Goal: Information Seeking & Learning: Understand process/instructions

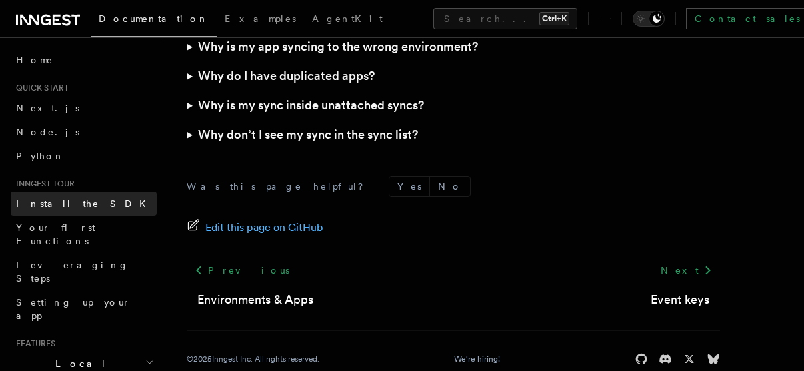
scroll to position [3255, 0]
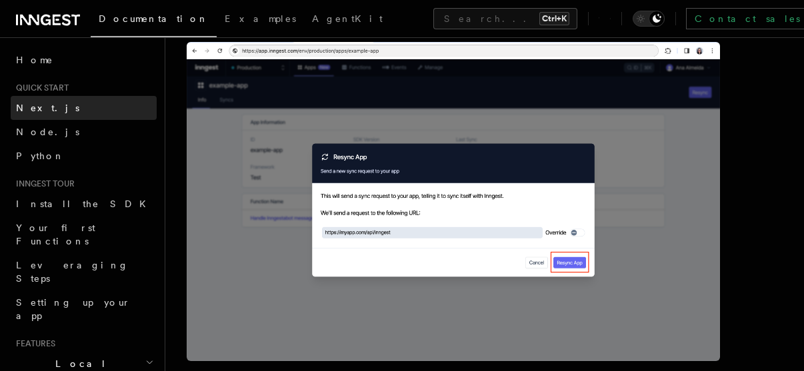
click at [64, 203] on span "Install the SDK" at bounding box center [85, 204] width 138 height 11
click at [35, 109] on span "Next.js" at bounding box center [47, 108] width 63 height 11
click at [34, 108] on span "Next.js" at bounding box center [47, 108] width 63 height 11
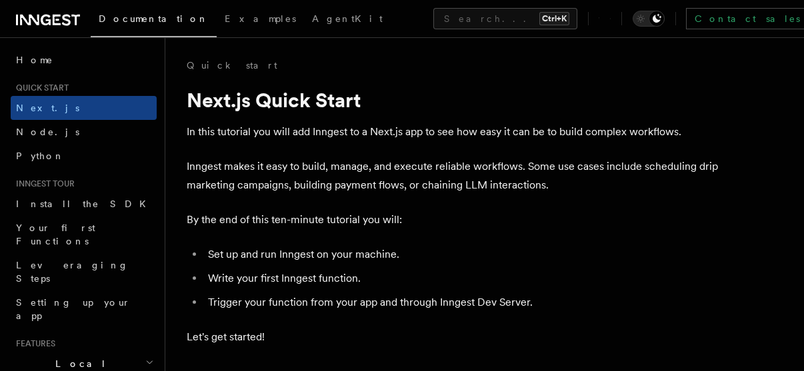
scroll to position [2159, 0]
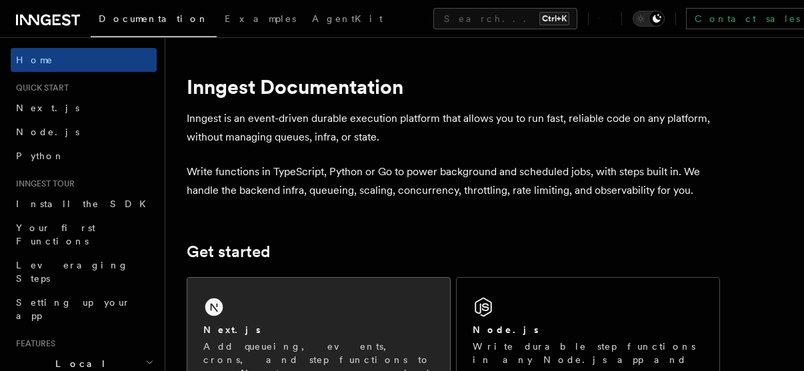
click at [306, 323] on div "Next.js" at bounding box center [318, 330] width 231 height 14
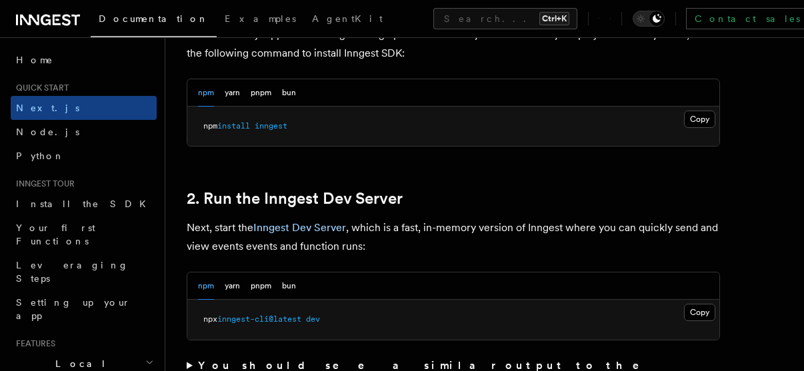
scroll to position [880, 0]
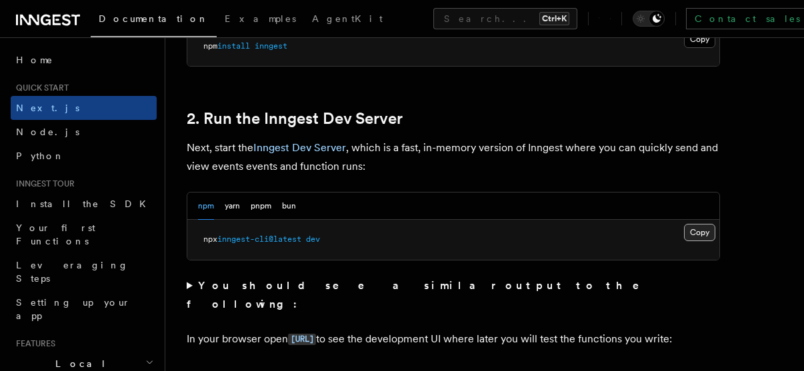
click at [708, 235] on button "Copy Copied" at bounding box center [699, 232] width 31 height 17
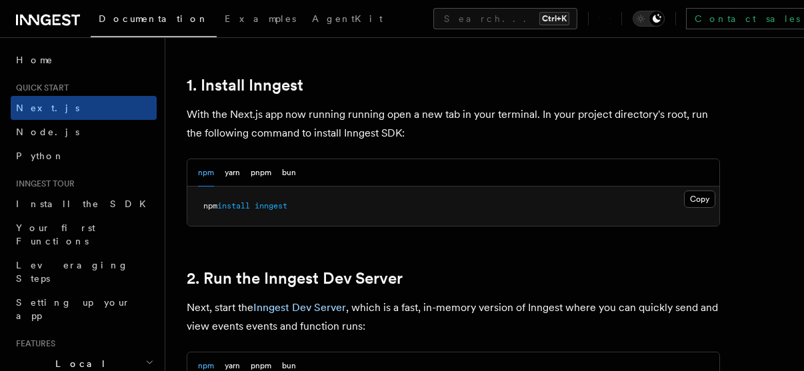
scroll to position [800, 0]
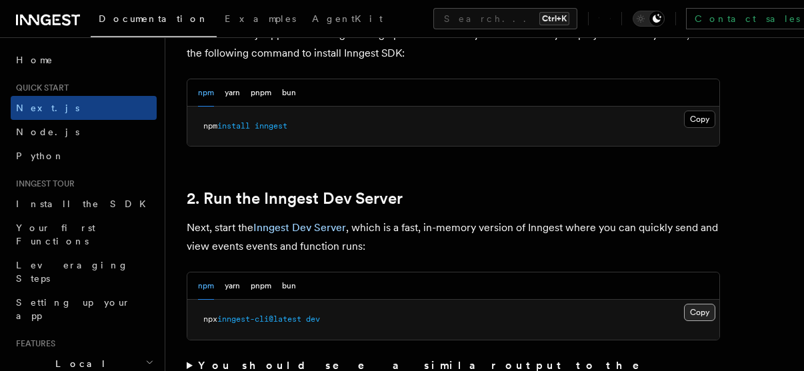
click at [700, 309] on button "Copy Copied" at bounding box center [699, 312] width 31 height 17
